Goal: Task Accomplishment & Management: Use online tool/utility

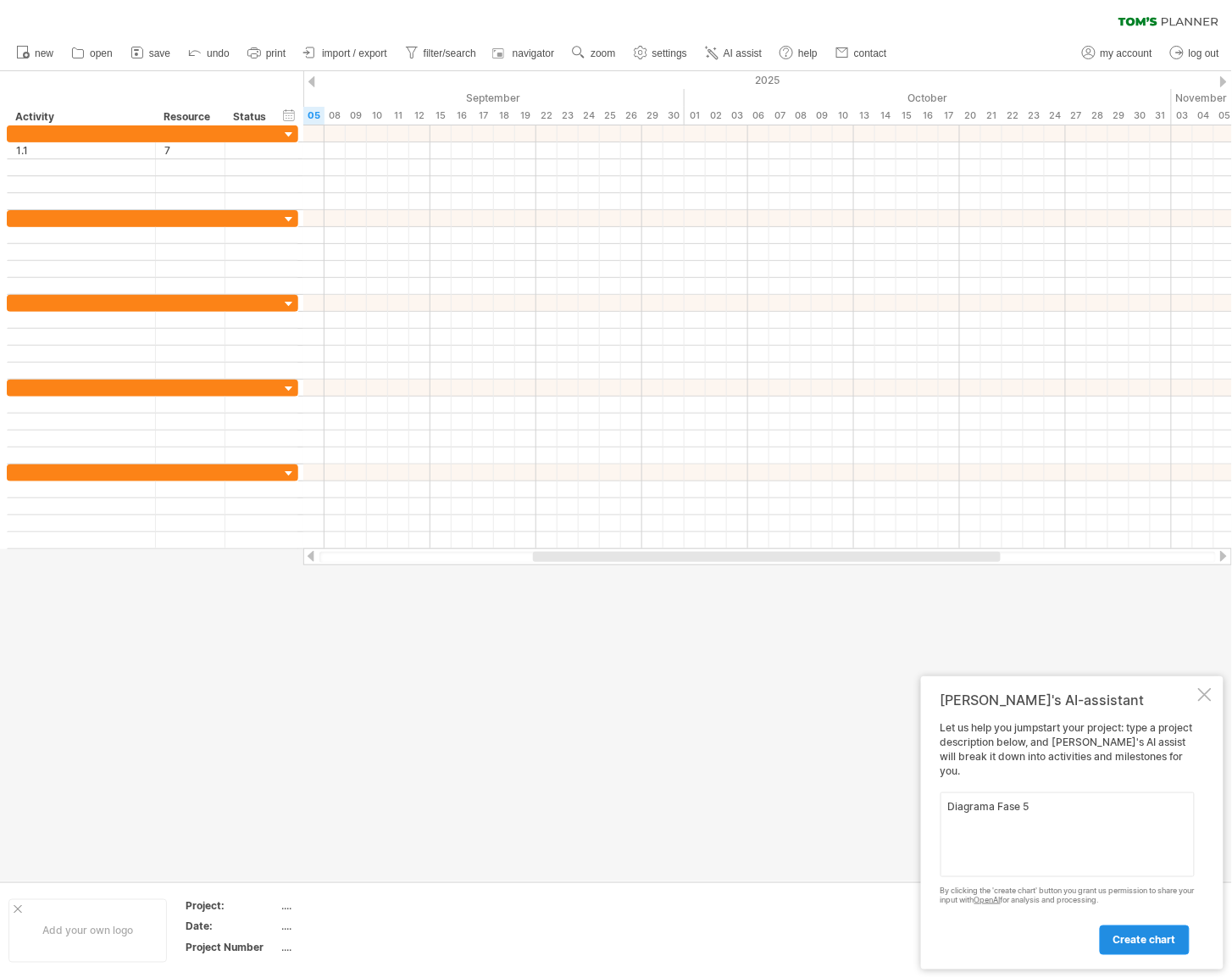
type textarea "Diagrama Fase 5"
click at [1160, 943] on span "create chart" at bounding box center [1144, 940] width 62 height 12
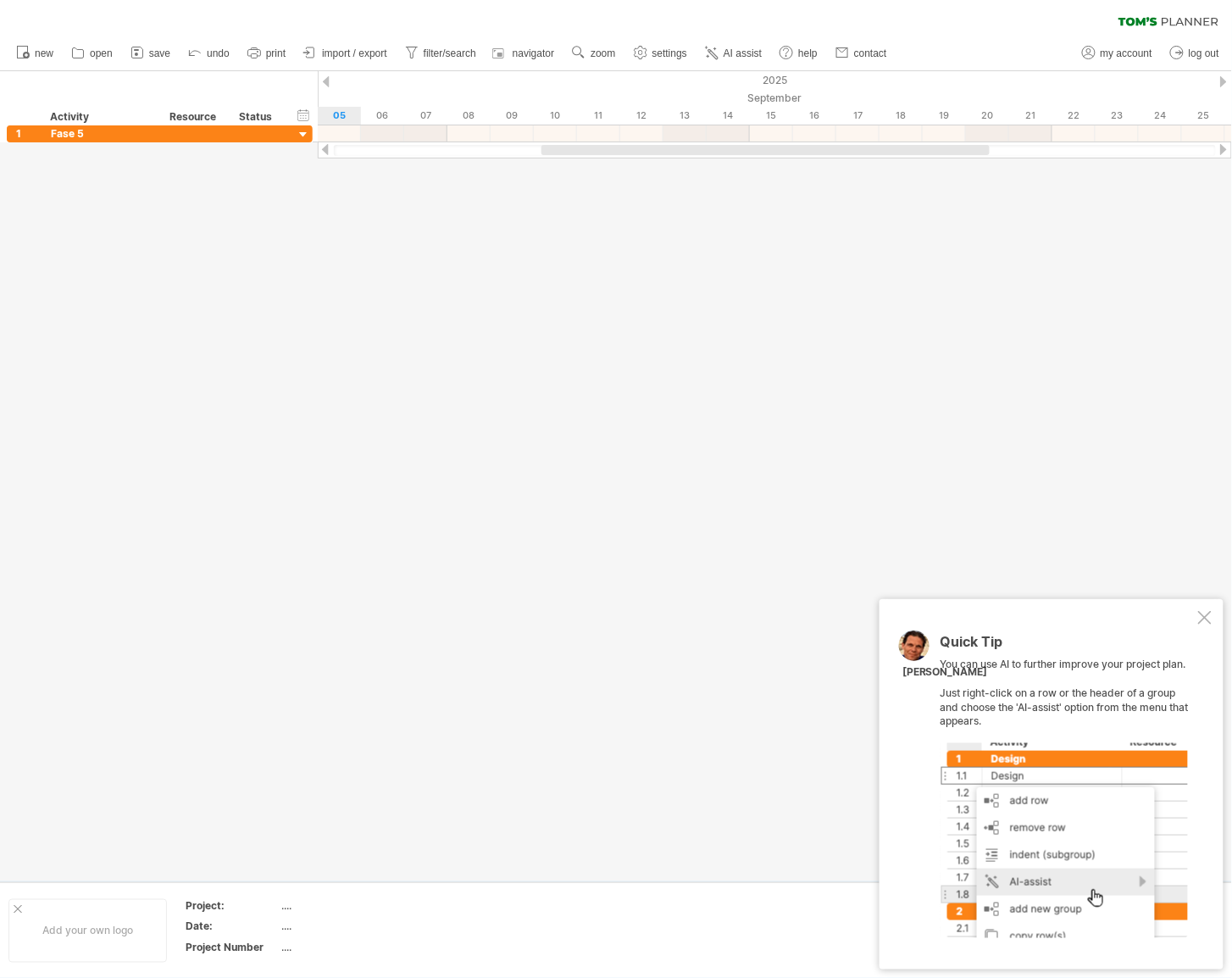
click at [1200, 612] on div at bounding box center [1204, 617] width 13 height 13
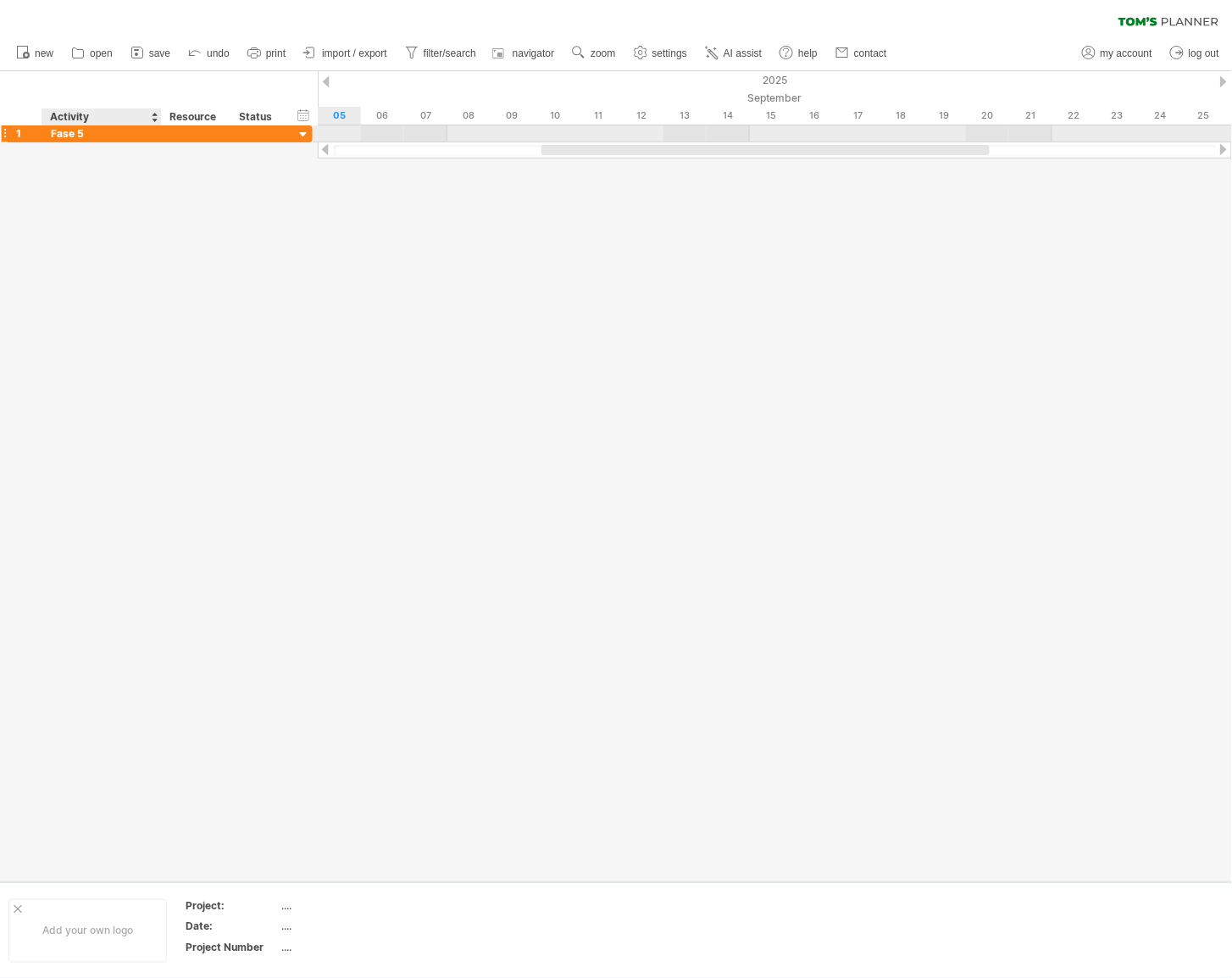
click at [76, 134] on div "Fase 5" at bounding box center [102, 134] width 102 height 16
click at [64, 163] on div at bounding box center [616, 476] width 1232 height 810
click at [31, 144] on div at bounding box center [616, 476] width 1232 height 810
click at [14, 151] on div at bounding box center [616, 476] width 1232 height 810
click at [52, 146] on div at bounding box center [616, 476] width 1232 height 810
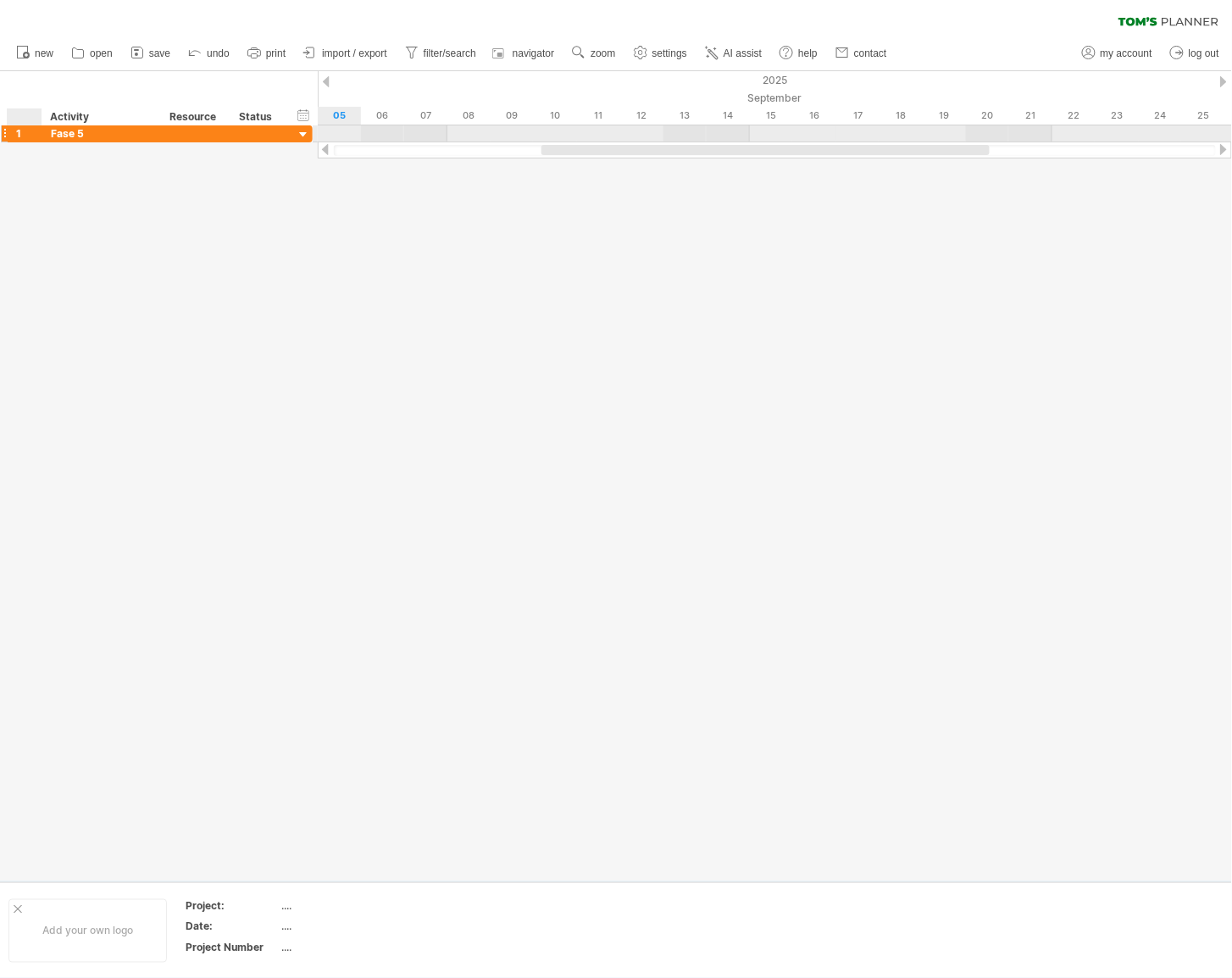
click at [22, 130] on div "1" at bounding box center [28, 134] width 25 height 16
click at [4, 132] on div at bounding box center [4, 134] width 7 height 18
click at [8, 135] on div at bounding box center [4, 134] width 7 height 18
click at [20, 143] on div at bounding box center [616, 476] width 1232 height 810
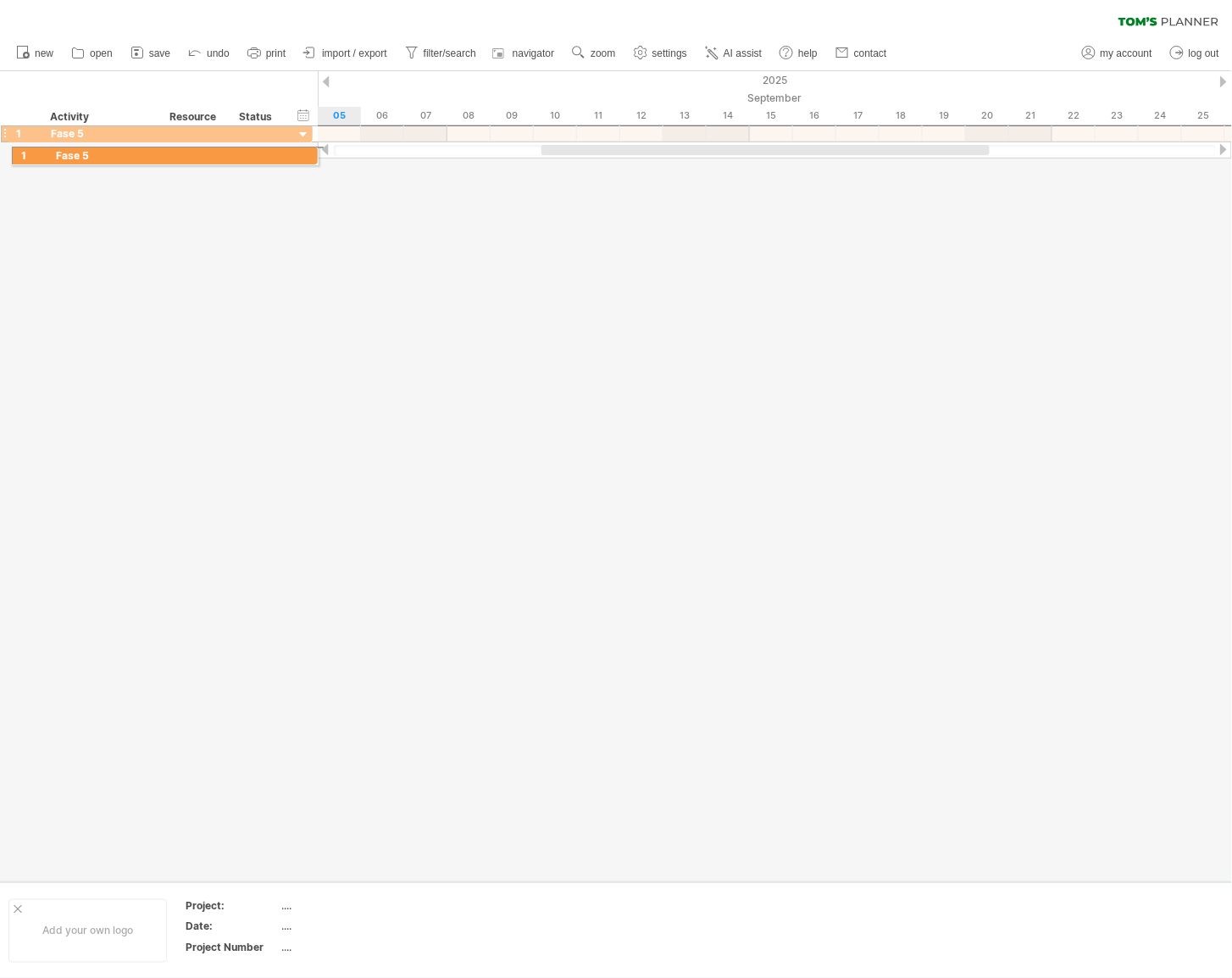
drag, startPoint x: 7, startPoint y: 135, endPoint x: 7, endPoint y: 153, distance: 18.0
click at [7, 153] on div "Trying to reach [DOMAIN_NAME] Connected again... 0% clear filter new 1" at bounding box center [616, 489] width 1232 height 978
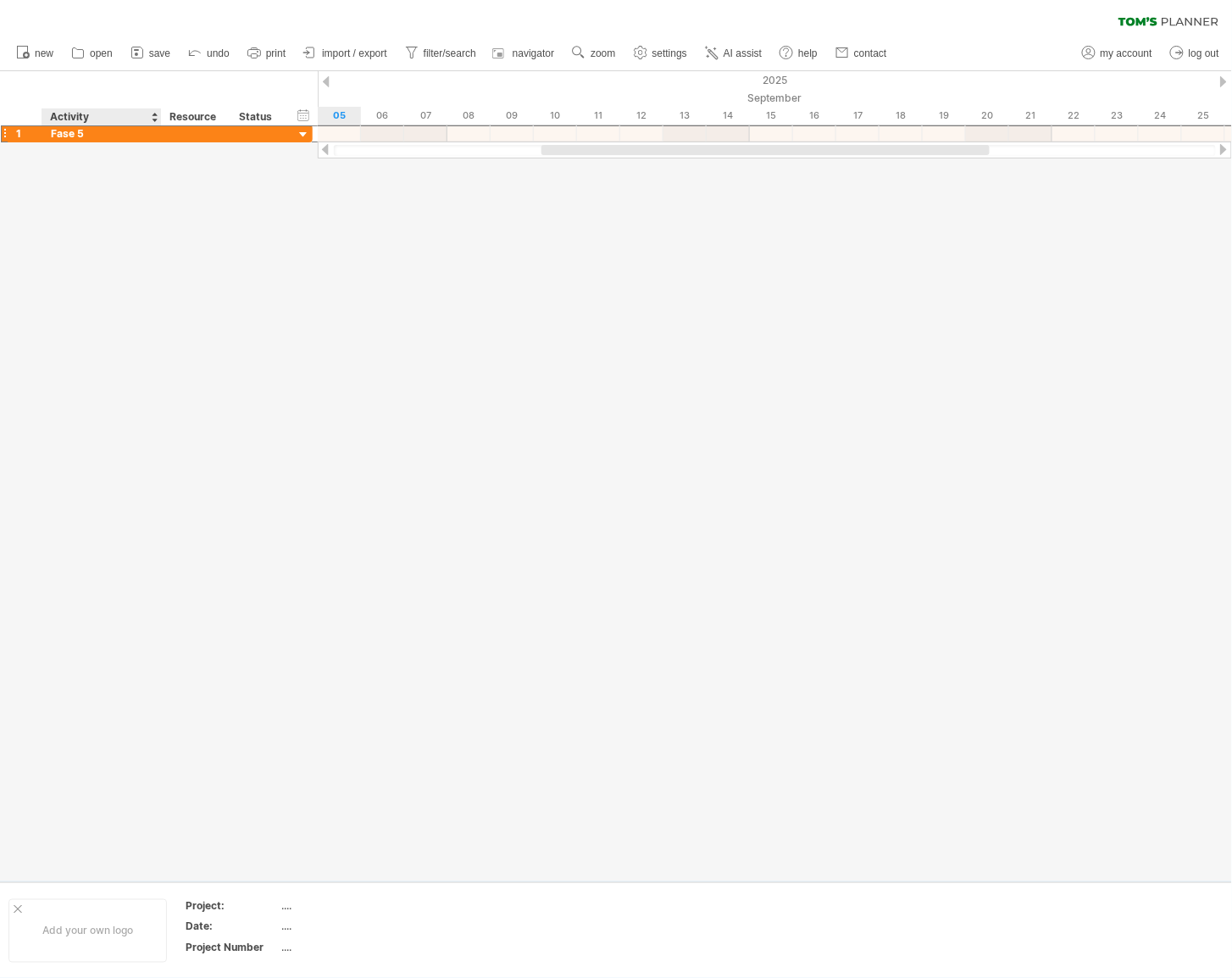
click at [139, 170] on div at bounding box center [616, 476] width 1232 height 810
click at [122, 156] on div at bounding box center [616, 476] width 1232 height 810
click at [119, 154] on div at bounding box center [616, 476] width 1232 height 810
click at [278, 902] on div "Project:" at bounding box center [232, 905] width 93 height 14
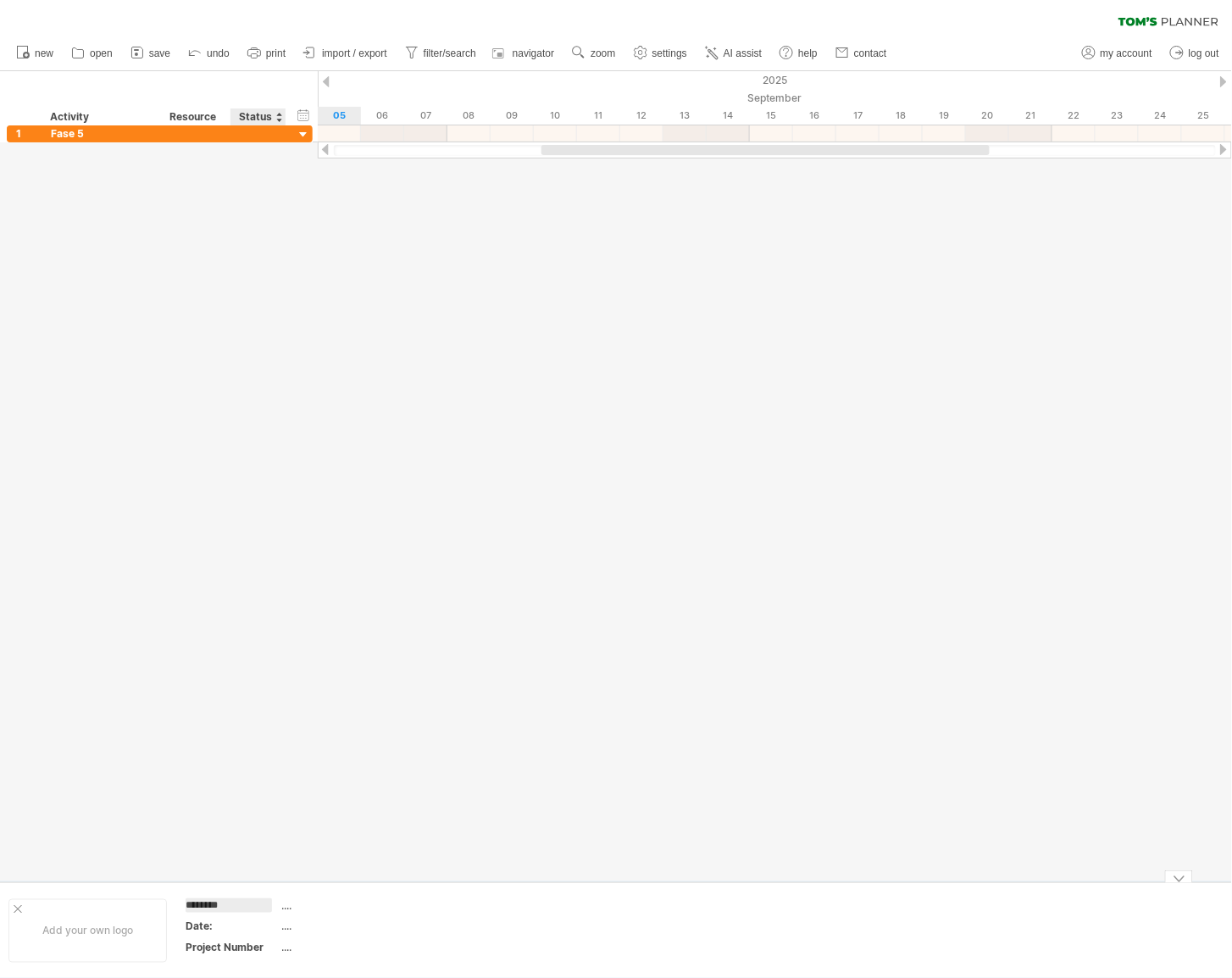
click at [282, 906] on div "...." at bounding box center [353, 905] width 142 height 14
